Goal: Information Seeking & Learning: Find contact information

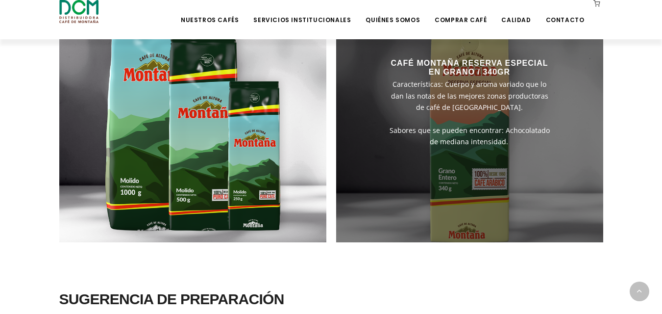
scroll to position [682, 0]
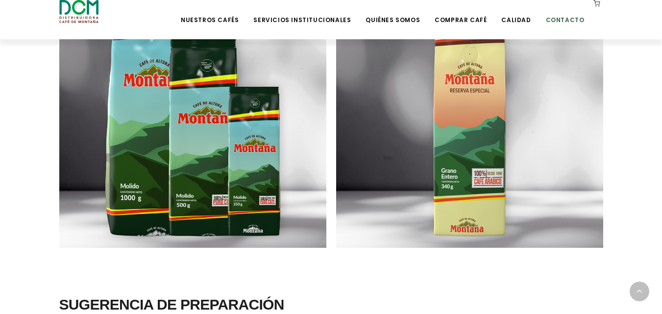
click at [581, 21] on link "Contacto" at bounding box center [565, 12] width 50 height 23
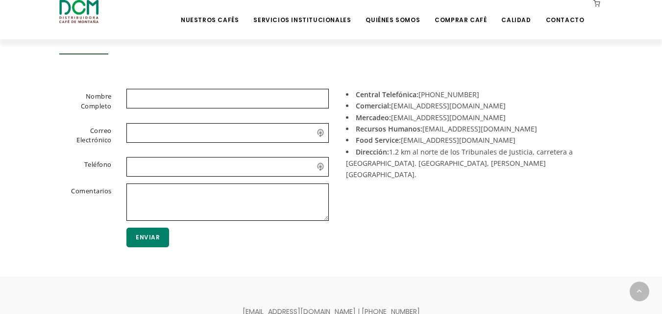
scroll to position [248, 0]
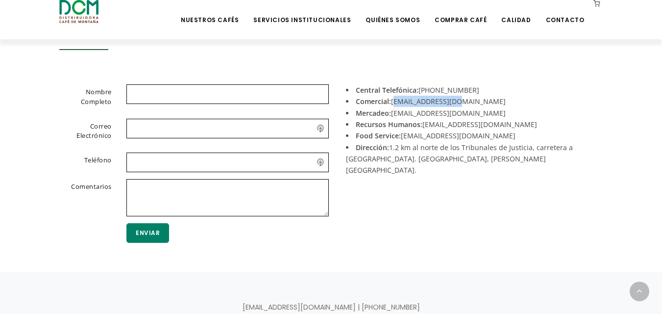
drag, startPoint x: 474, startPoint y: 103, endPoint x: 392, endPoint y: 100, distance: 81.9
click at [392, 100] on li "Comercial: [EMAIL_ADDRESS][DOMAIN_NAME]" at bounding box center [471, 101] width 250 height 11
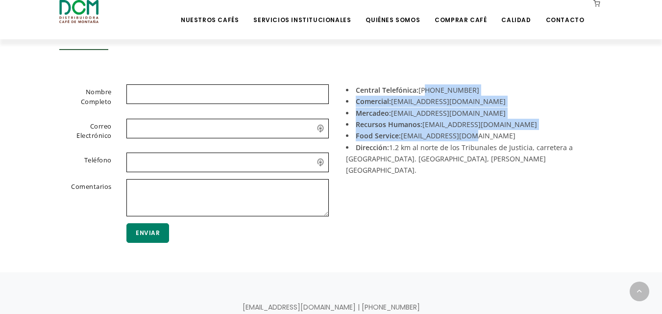
drag, startPoint x: 473, startPoint y: 137, endPoint x: 425, endPoint y: 87, distance: 69.3
click at [425, 87] on div "Central Telefónica: [PHONE_NUMBER] Comercial: [EMAIL_ADDRESS][DOMAIN_NAME] Merc…" at bounding box center [470, 168] width 279 height 168
copy div "[PHONE_NUMBER] Comercial: [EMAIL_ADDRESS][DOMAIN_NAME] Mercadeo: [EMAIL_ADDRESS…"
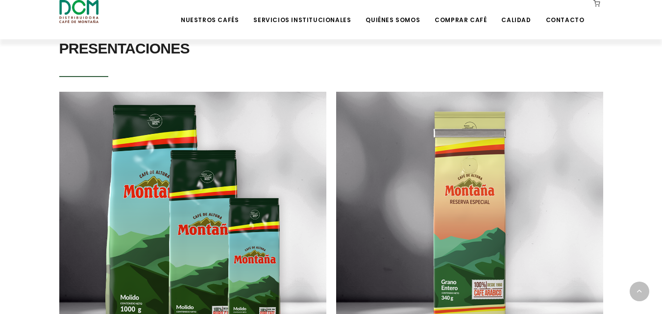
scroll to position [567, 0]
